Goal: Book appointment/travel/reservation

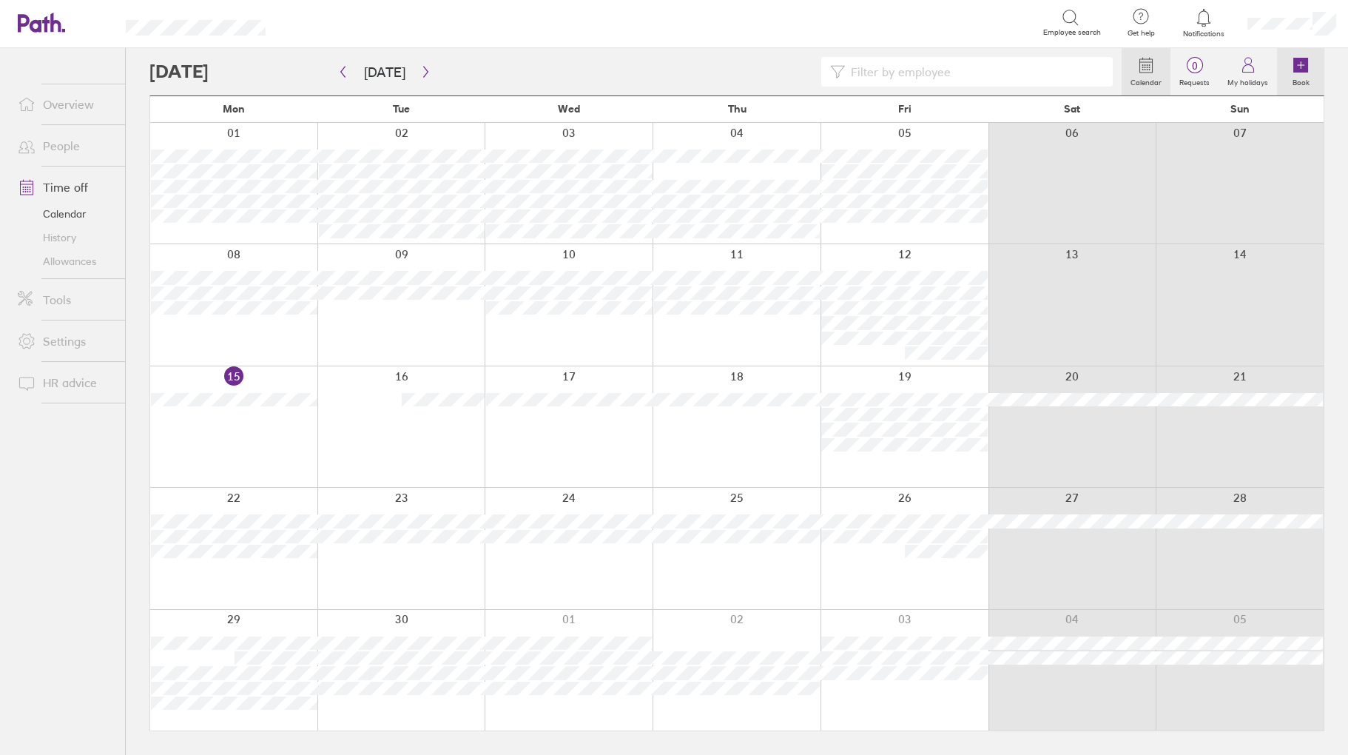
click at [1310, 61] on link "Book" at bounding box center [1300, 71] width 47 height 47
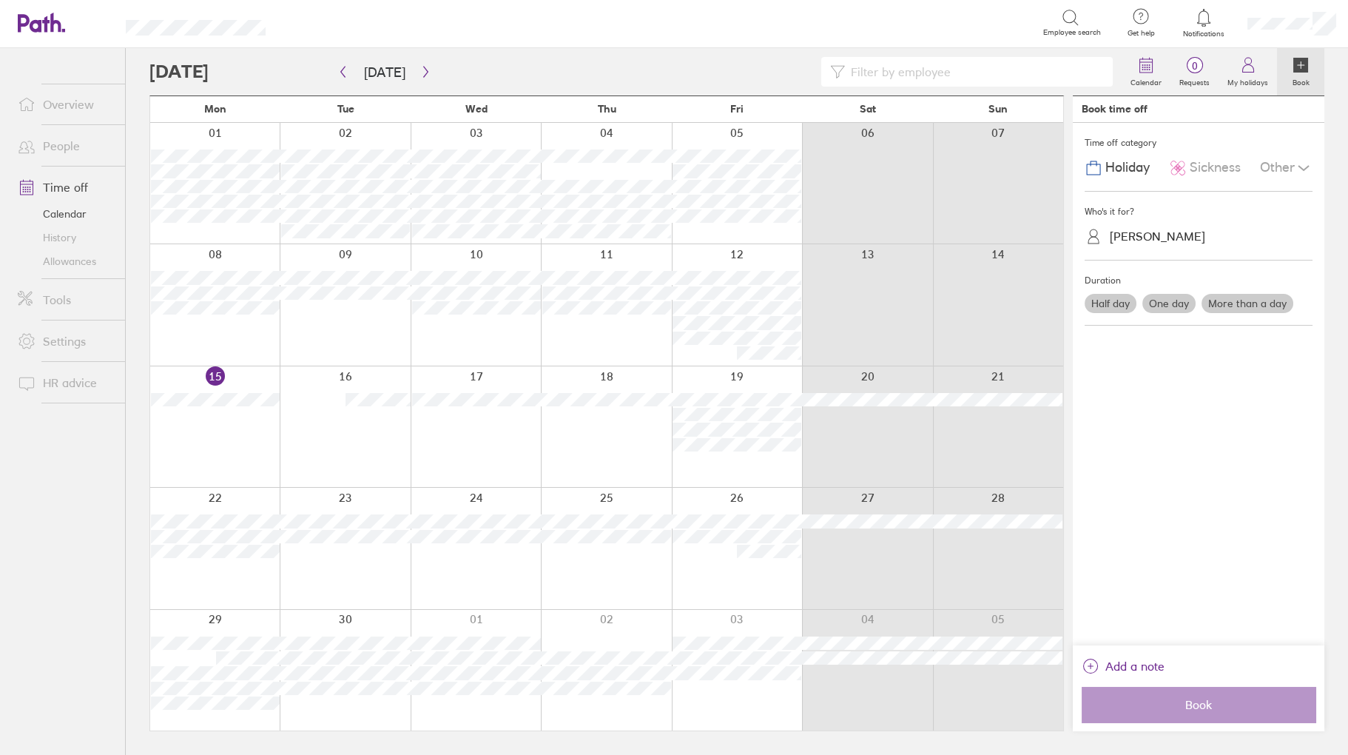
click at [1210, 173] on span "Sickness" at bounding box center [1215, 168] width 51 height 16
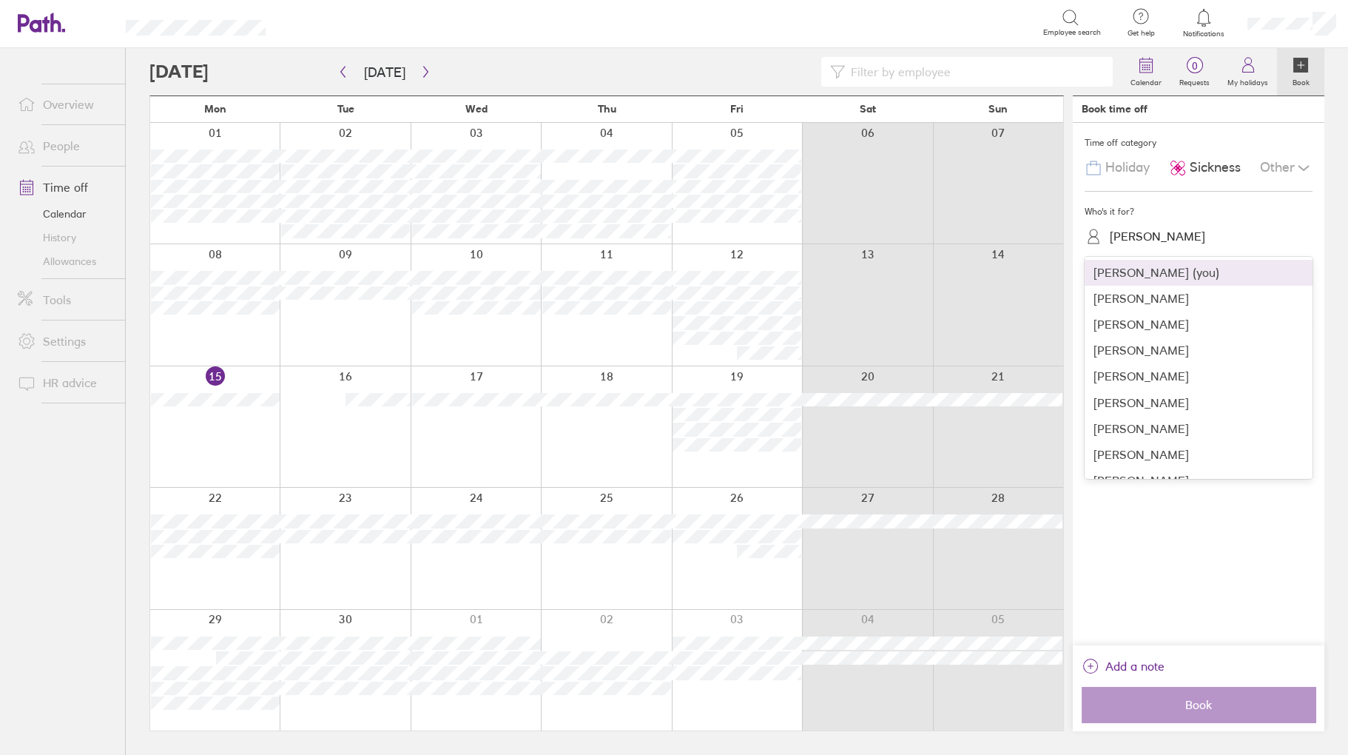
click at [1146, 243] on div "[PERSON_NAME]" at bounding box center [1157, 236] width 95 height 14
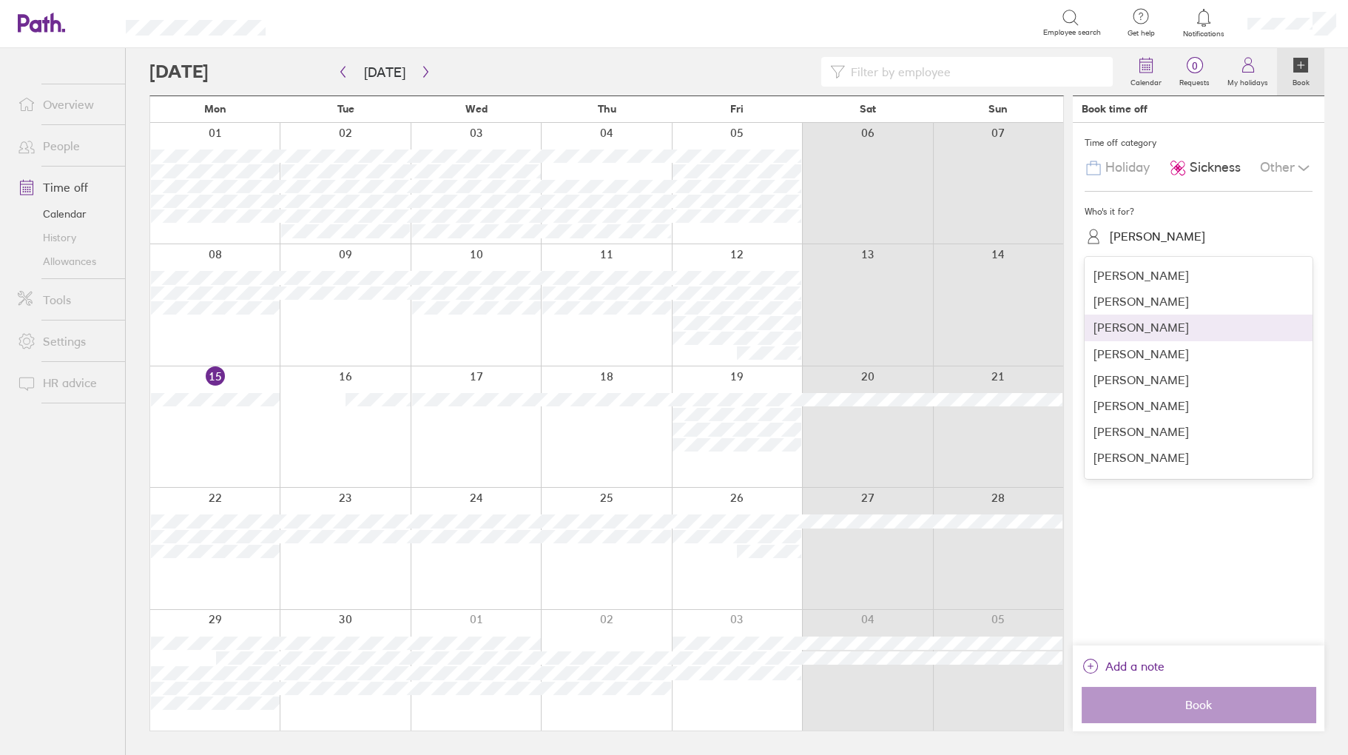
scroll to position [74, 0]
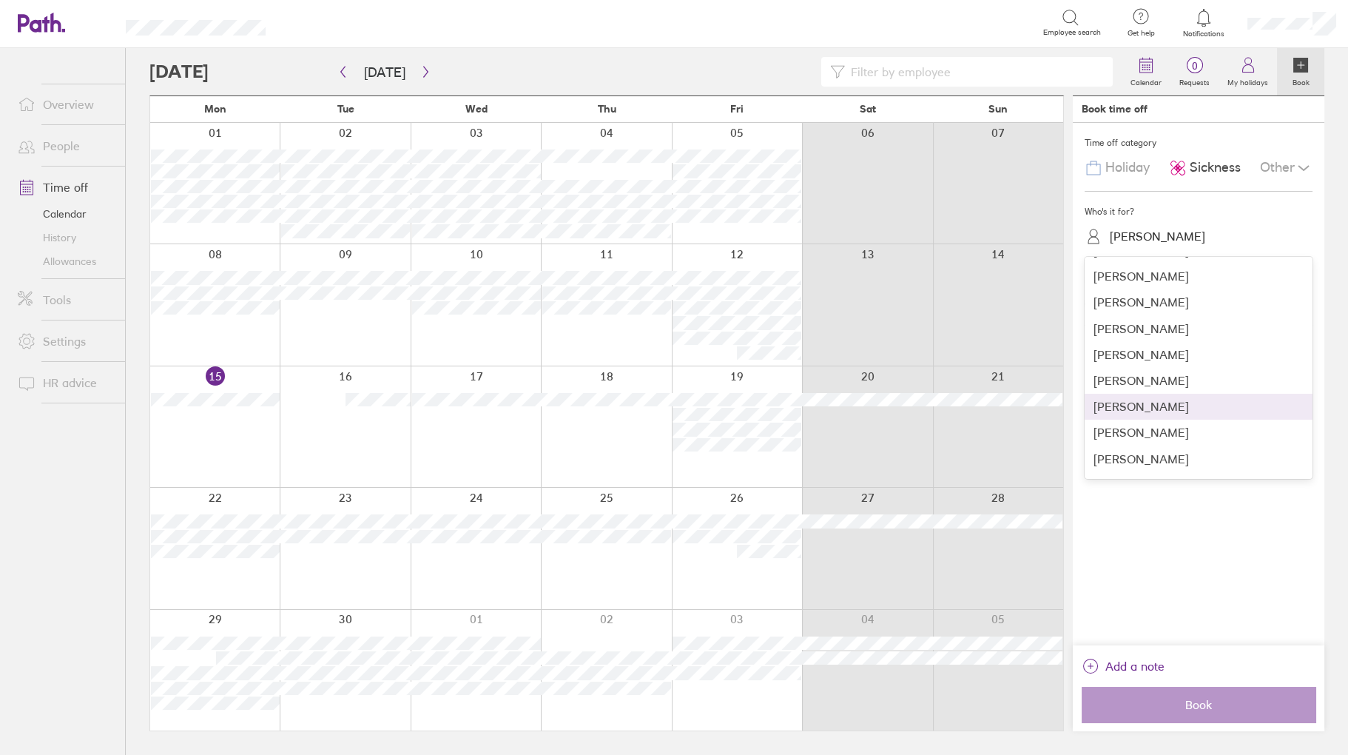
click at [1133, 416] on div "[PERSON_NAME]" at bounding box center [1199, 407] width 228 height 26
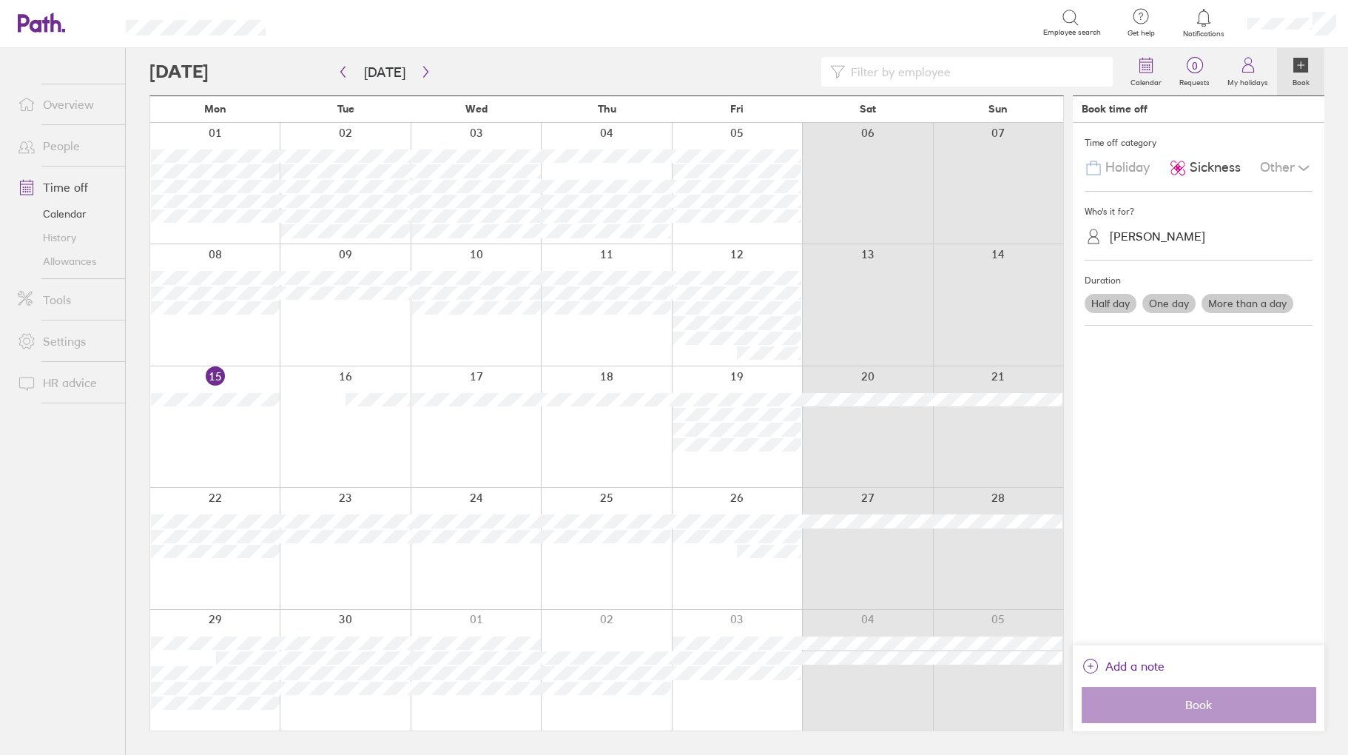
click at [1149, 298] on label "One day" at bounding box center [1168, 303] width 53 height 19
click at [0, 0] on input "One day" at bounding box center [0, 0] width 0 height 0
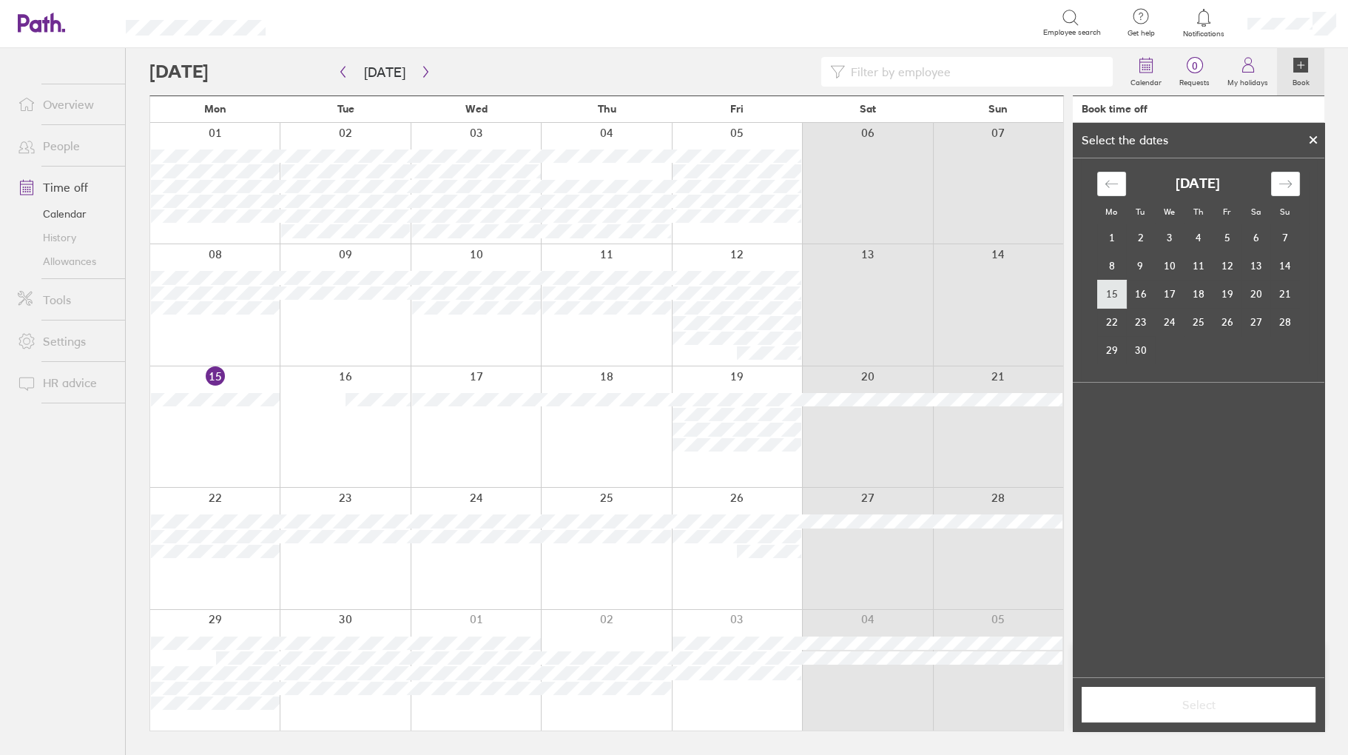
click at [1116, 291] on td "15" at bounding box center [1111, 294] width 29 height 28
click at [1207, 715] on button "Select" at bounding box center [1199, 705] width 234 height 36
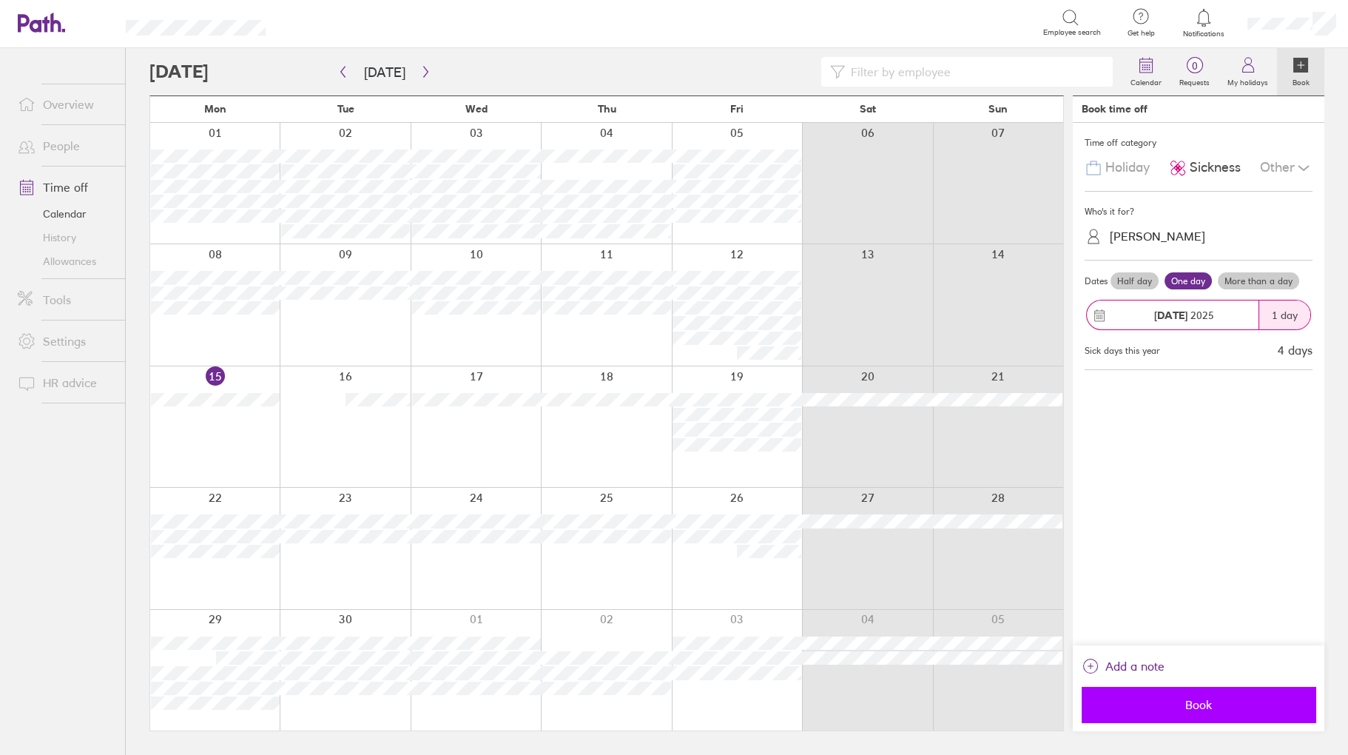
click at [1213, 708] on span "Book" at bounding box center [1198, 704] width 213 height 13
